Goal: Information Seeking & Learning: Learn about a topic

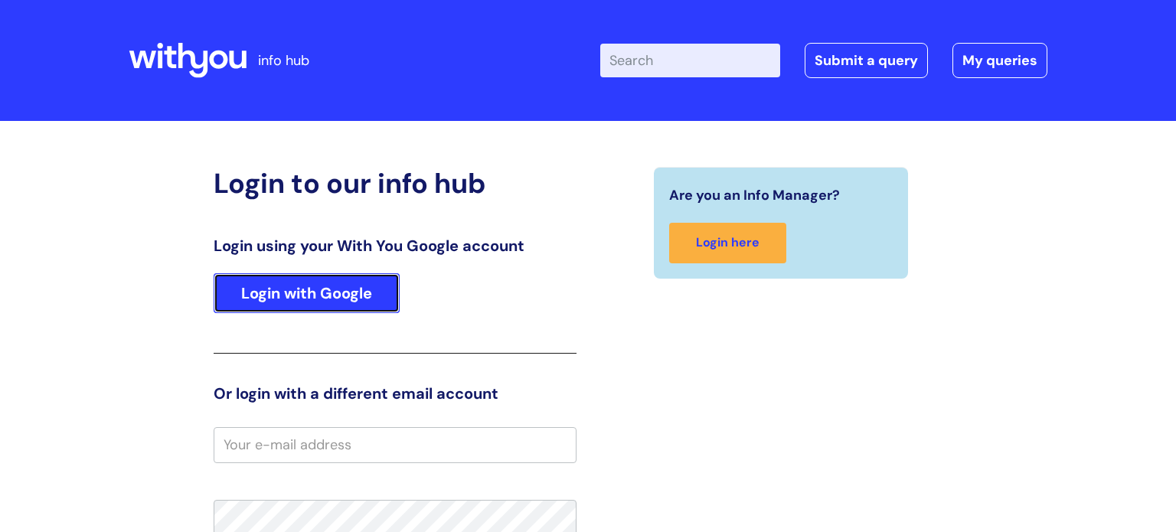
click at [341, 282] on link "Login with Google" at bounding box center [307, 293] width 186 height 40
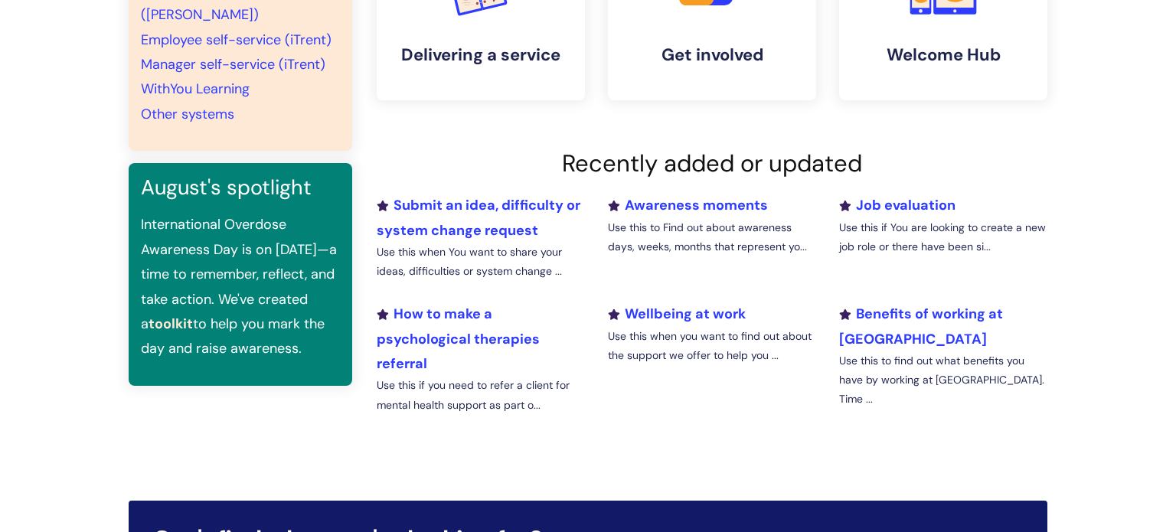
scroll to position [429, 0]
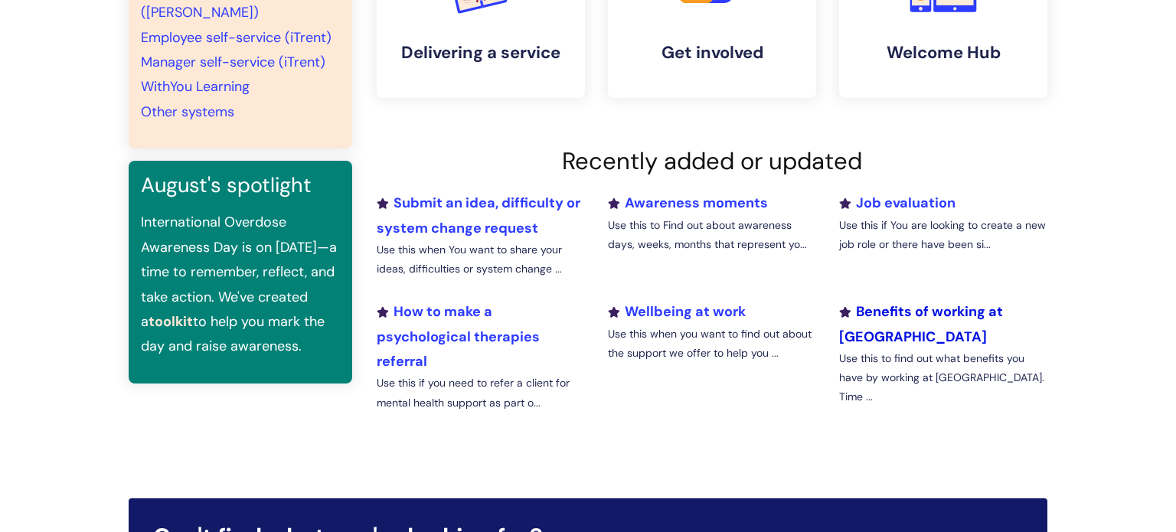
click at [896, 313] on link "Benefits of working at [GEOGRAPHIC_DATA]" at bounding box center [921, 323] width 164 height 43
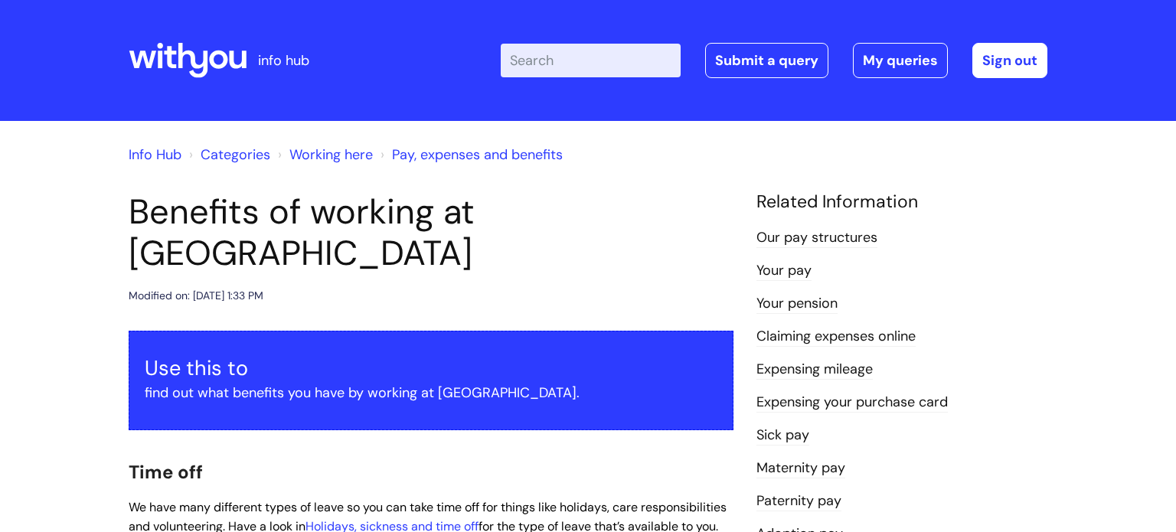
click at [845, 239] on link "Our pay structures" at bounding box center [816, 238] width 121 height 20
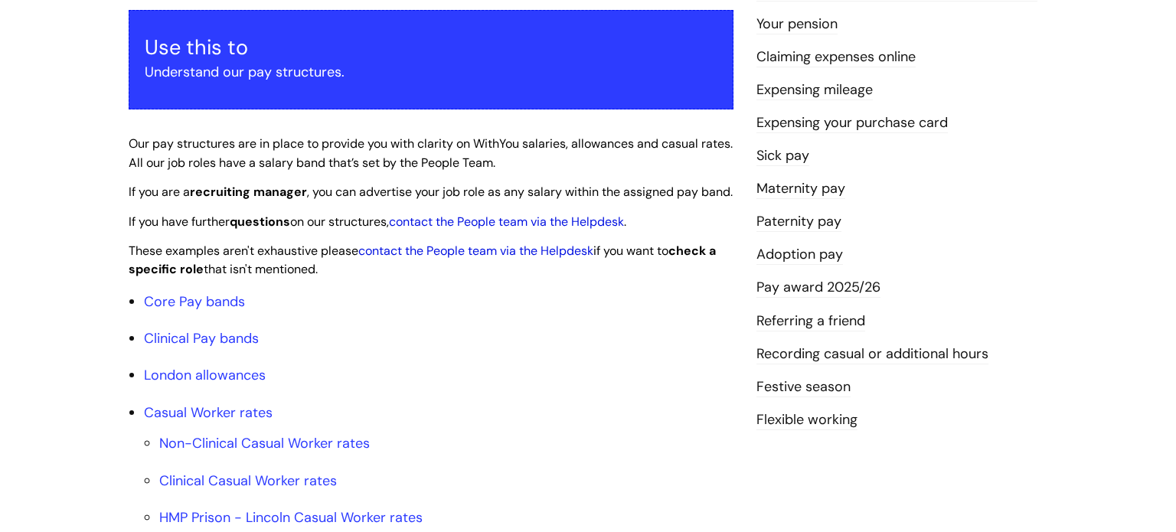
scroll to position [285, 0]
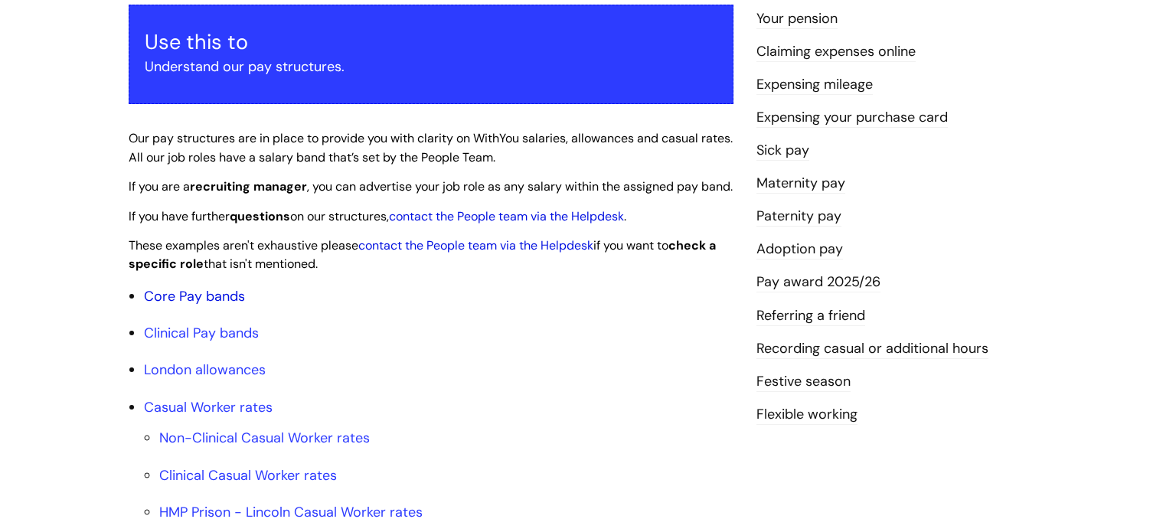
click at [219, 305] on link "Core Pay bands" at bounding box center [194, 296] width 101 height 18
click at [220, 305] on link "Core Pay bands" at bounding box center [194, 296] width 101 height 18
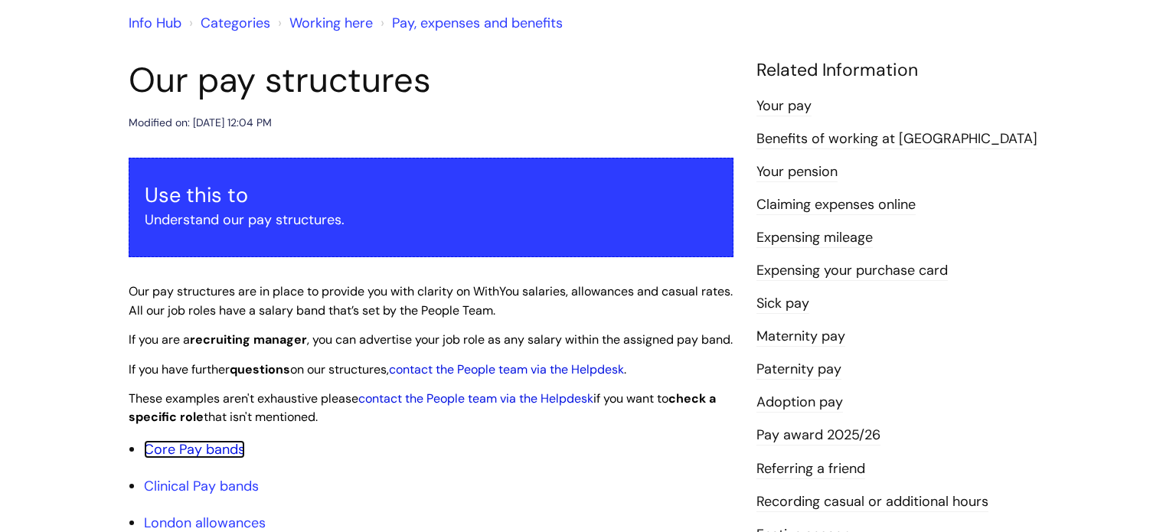
scroll to position [129, 0]
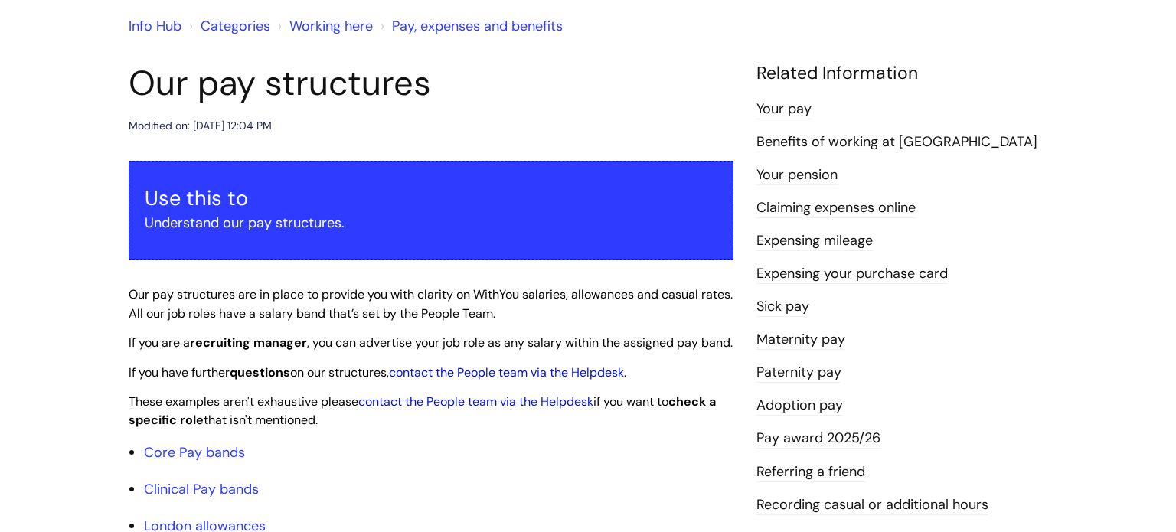
click at [795, 106] on link "Your pay" at bounding box center [783, 110] width 55 height 20
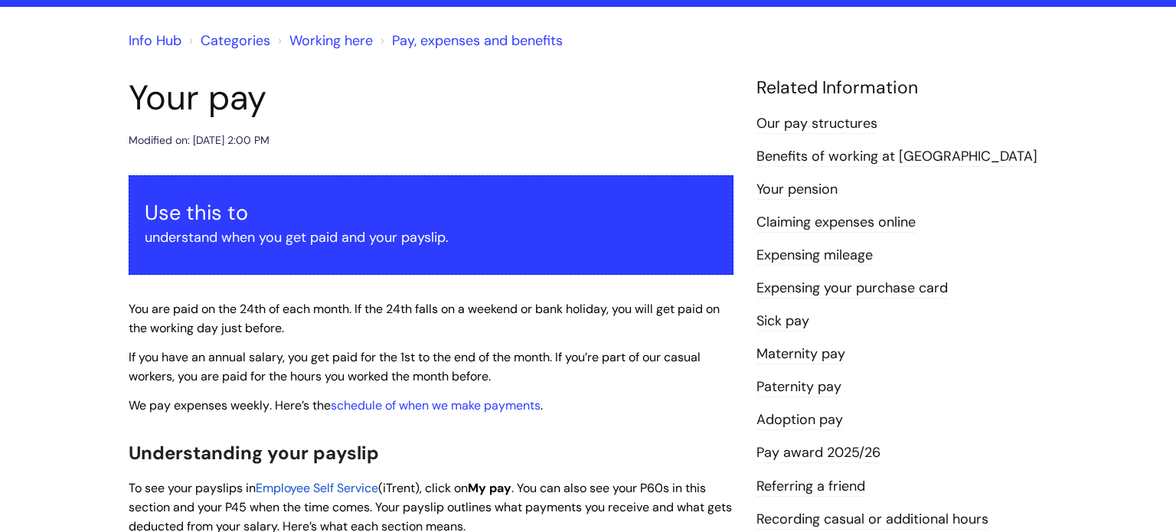
scroll to position [115, 0]
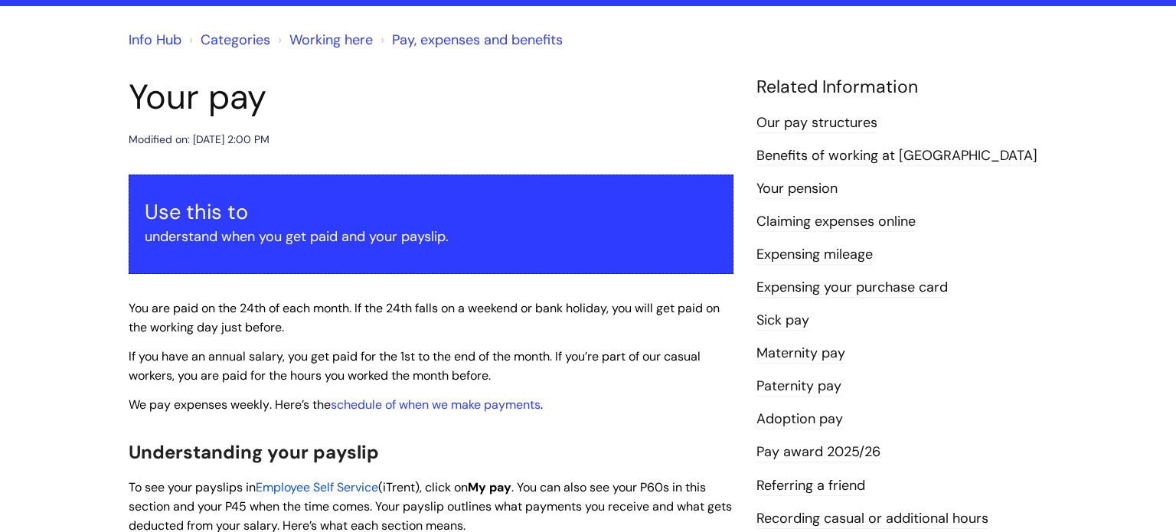
click at [449, 40] on link "Pay, expenses and benefits" at bounding box center [477, 40] width 171 height 18
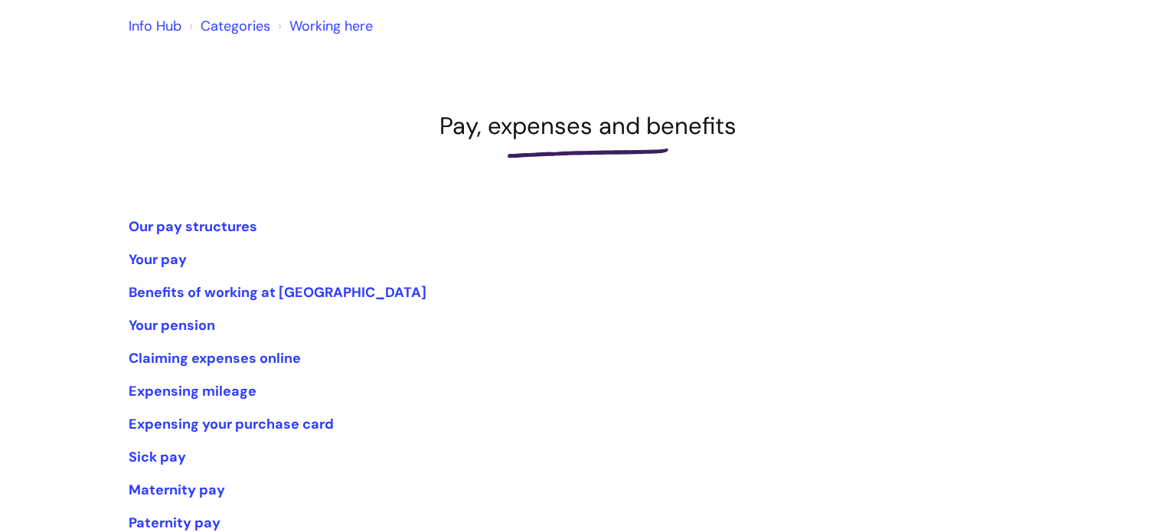
scroll to position [119, 0]
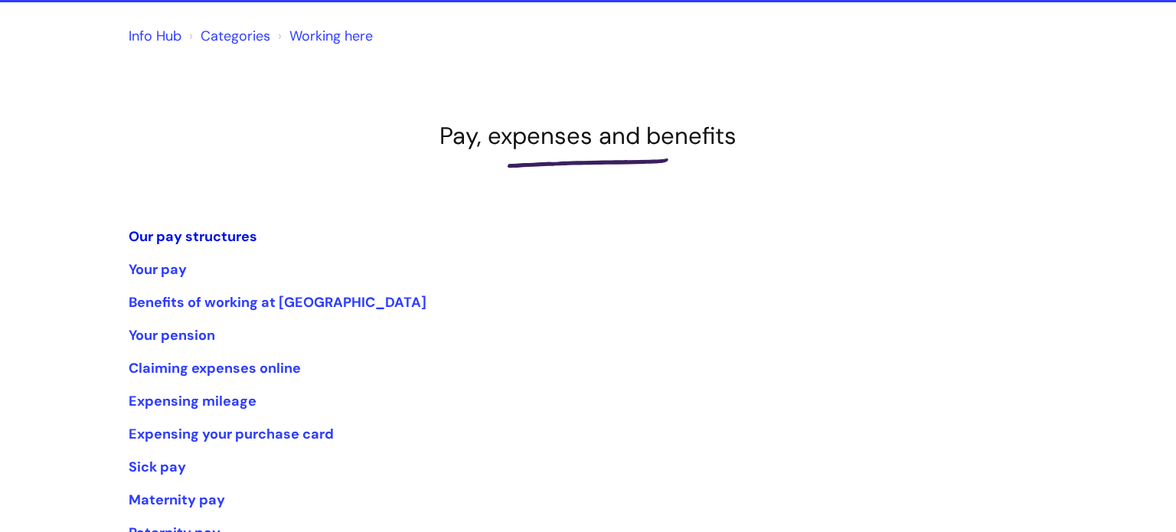
click at [219, 237] on link "Our pay structures" at bounding box center [193, 236] width 129 height 18
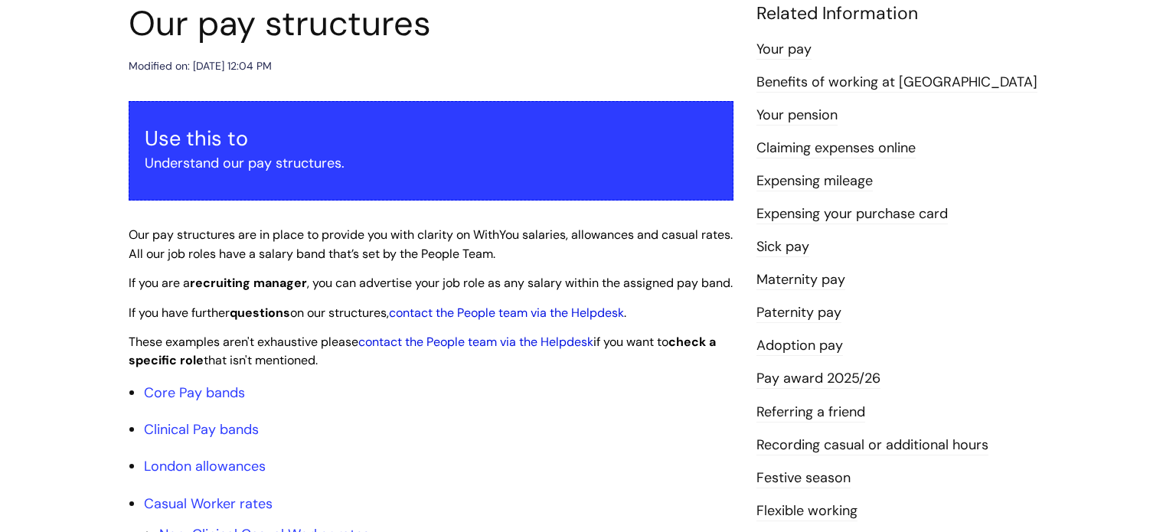
scroll to position [192, 0]
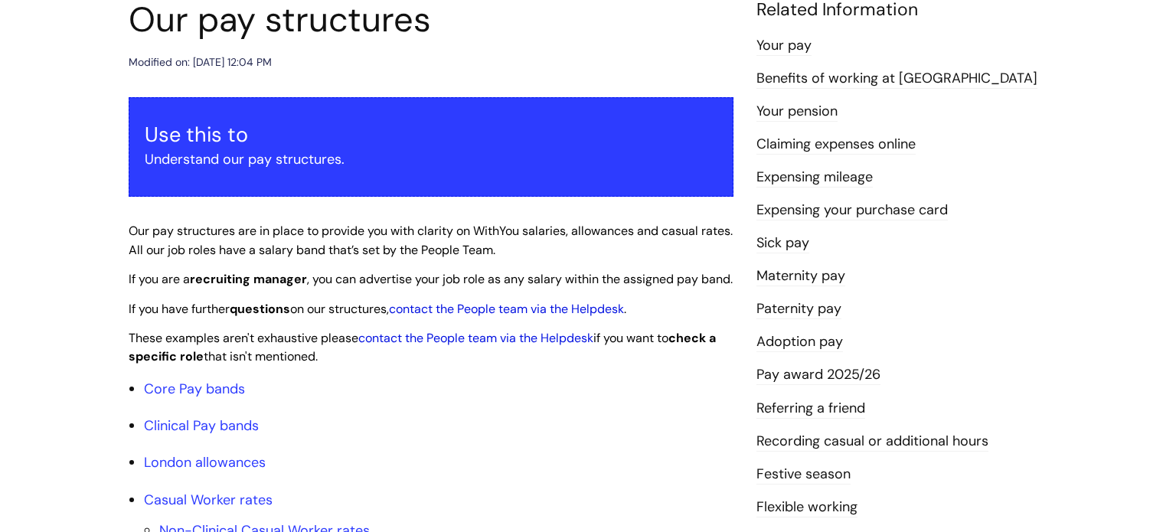
click at [804, 377] on link "Pay award 2025/26" at bounding box center [818, 375] width 124 height 20
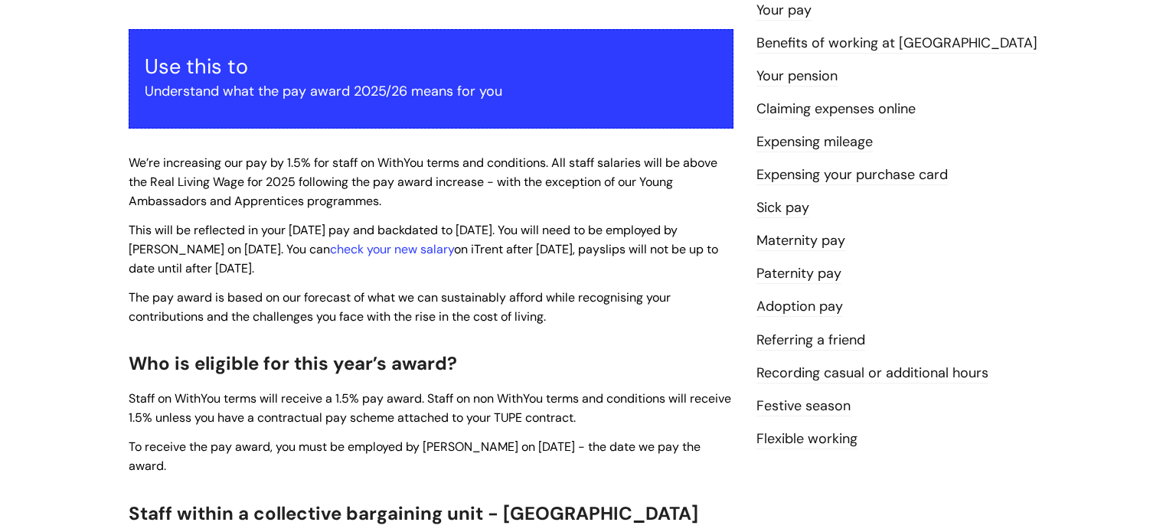
scroll to position [263, 0]
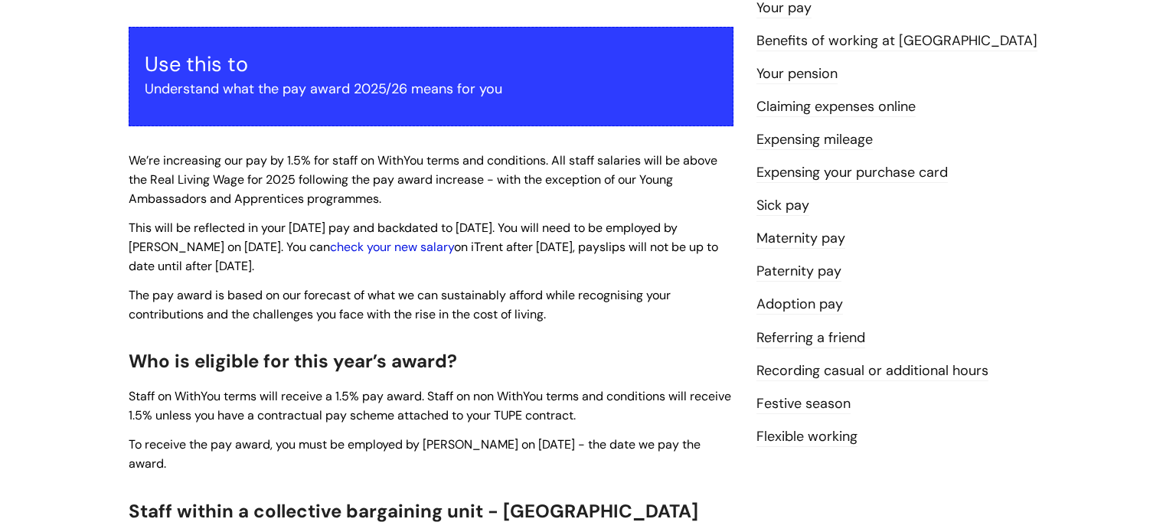
click at [409, 250] on link "check your new salary" at bounding box center [392, 247] width 124 height 16
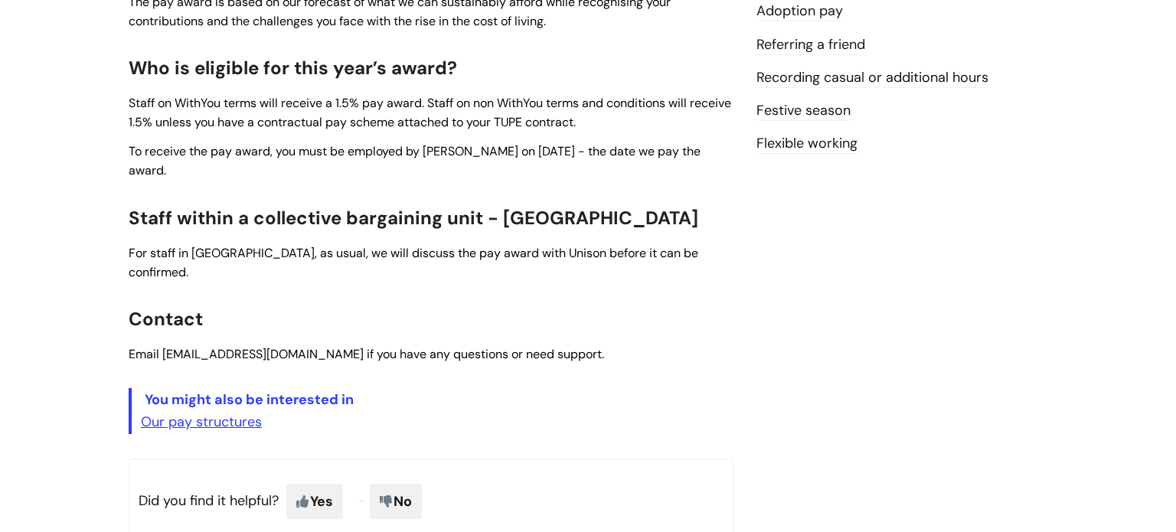
scroll to position [560, 0]
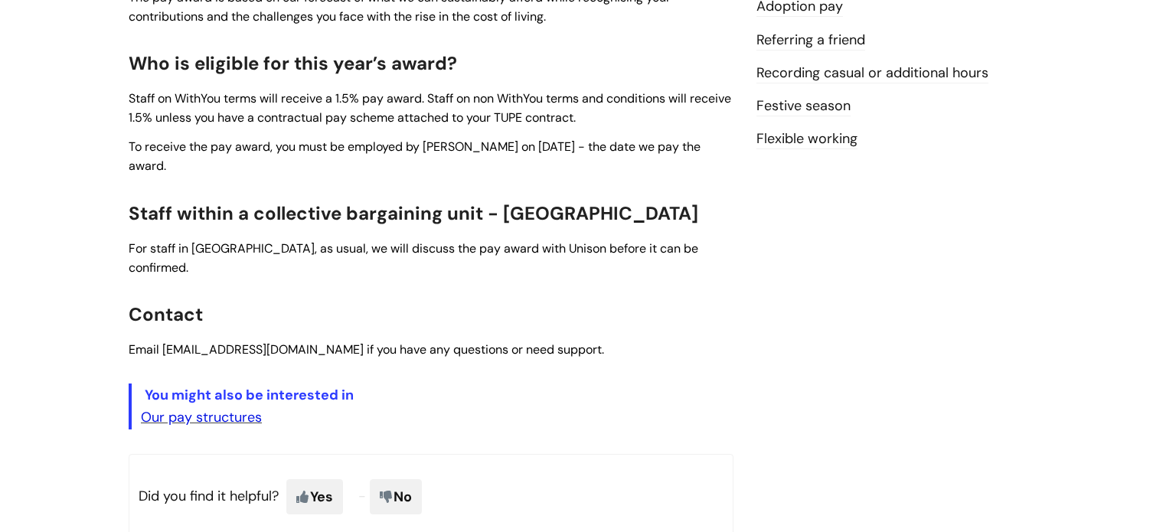
click at [234, 408] on link "Our pay structures" at bounding box center [201, 417] width 121 height 18
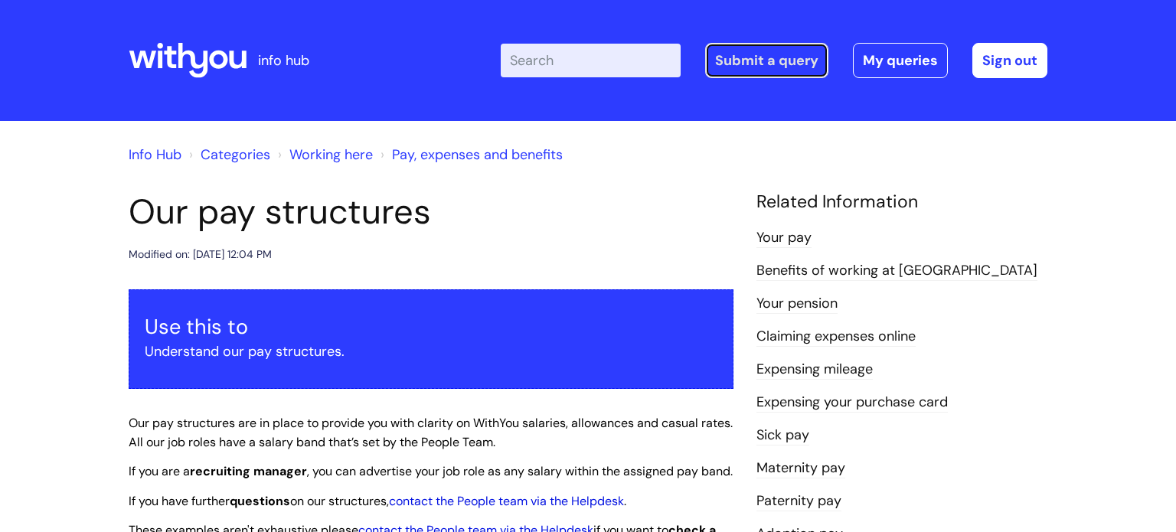
click at [782, 58] on link "Submit a query" at bounding box center [766, 60] width 123 height 35
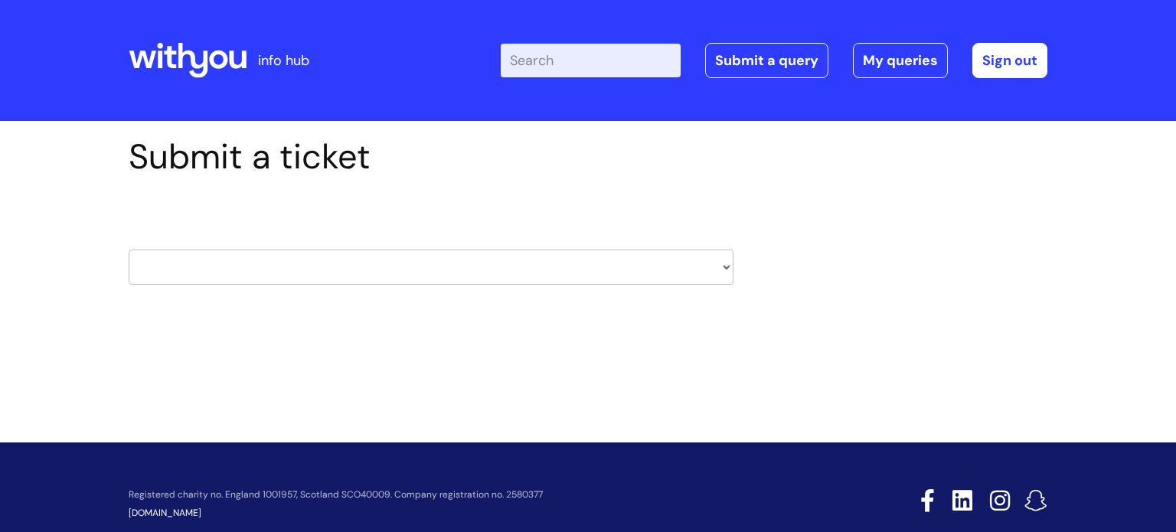
click at [568, 264] on select "HR / People IT and Support Clinical Drug Alerts Finance Accounts Data Support T…" at bounding box center [431, 267] width 605 height 35
click at [226, 280] on select "HR / People IT and Support Clinical Drug Alerts Finance Accounts Data Support T…" at bounding box center [431, 267] width 605 height 35
